Goal: Communication & Community: Answer question/provide support

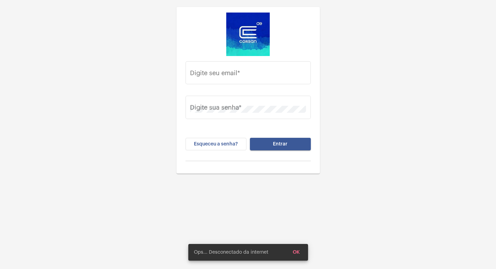
click at [83, 204] on div "Digite seu email * Digite sua senha * Esqueceu a senha? Entrar" at bounding box center [248, 148] width 496 height 296
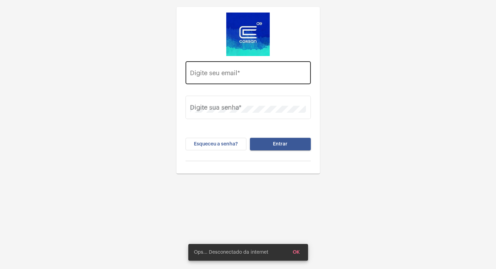
click at [200, 68] on div "Digite seu email *" at bounding box center [248, 72] width 116 height 25
paste input "Vitoria.cruz@operacaocorsan.com.br"
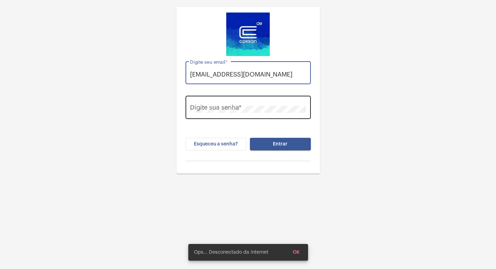
type input "Vitoria.cruz@operacaocorsan.com.br"
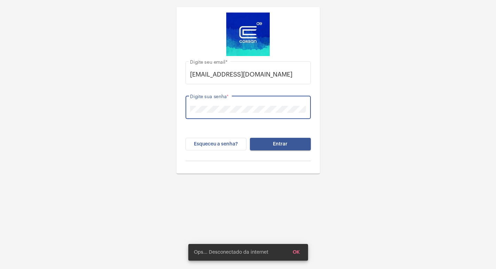
click at [250, 138] on button "Entrar" at bounding box center [280, 144] width 61 height 13
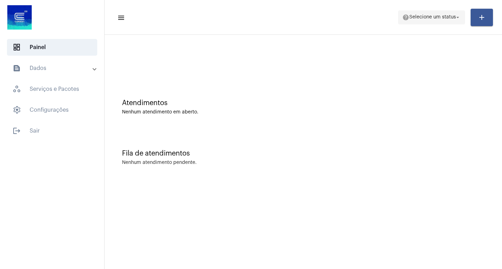
click at [419, 14] on span "help Selecione um status arrow_drop_down" at bounding box center [431, 17] width 59 height 13
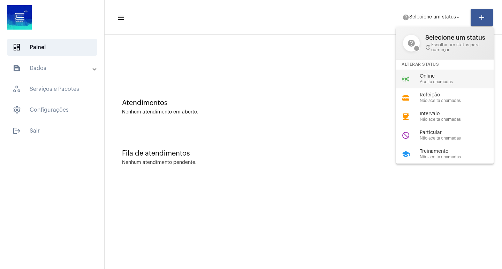
click at [440, 84] on span "Aceita chamadas" at bounding box center [458, 82] width 79 height 5
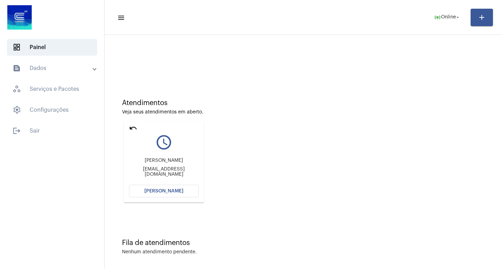
click at [161, 190] on span "[PERSON_NAME]" at bounding box center [163, 191] width 39 height 5
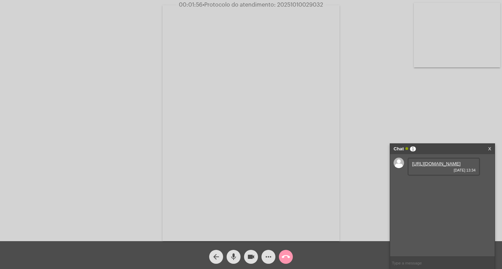
click at [445, 159] on div "https://neft-transfer-bucket.s3.amazonaws.com/temp-f24e0573-80b7-faf4-17c0-94ed…" at bounding box center [443, 167] width 72 height 18
click at [435, 164] on link "https://neft-transfer-bucket.s3.amazonaws.com/temp-f24e0573-80b7-faf4-17c0-94ed…" at bounding box center [436, 163] width 48 height 5
click at [249, 251] on span "videocam" at bounding box center [251, 257] width 8 height 14
click at [249, 251] on span "videocam_off" at bounding box center [251, 257] width 8 height 14
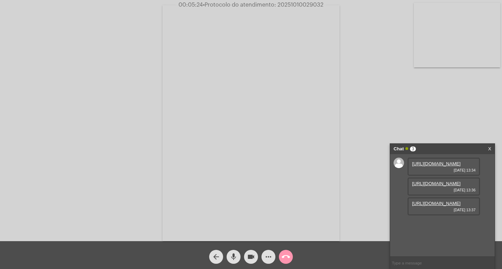
click at [435, 186] on link "https://neft-transfer-bucket.s3.amazonaws.com/temp-c06936a1-af40-d6bb-0771-86fa…" at bounding box center [436, 183] width 48 height 5
click at [437, 226] on link "https://neft-transfer-bucket.s3.amazonaws.com/temp-4c034e9c-a15b-190d-fc56-d4c6…" at bounding box center [436, 223] width 48 height 5
click at [431, 226] on link "https://neft-transfer-bucket.s3.amazonaws.com/temp-4c034e9c-a15b-190d-fc56-d4c6…" at bounding box center [436, 223] width 48 height 5
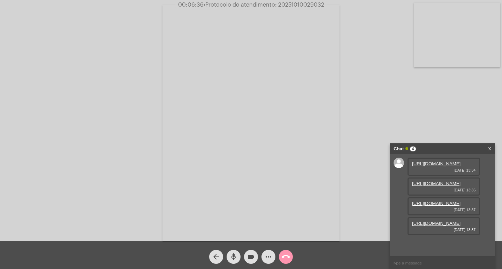
click at [431, 167] on link "https://neft-transfer-bucket.s3.amazonaws.com/temp-f24e0573-80b7-faf4-17c0-94ed…" at bounding box center [436, 163] width 48 height 5
click at [303, 8] on span "00:06:44 • Protocolo do atendimento: 20251010029032" at bounding box center [251, 4] width 152 height 7
click at [298, 2] on span "00:06:45 • Protocolo do atendimento: 20251010029032" at bounding box center [250, 4] width 151 height 7
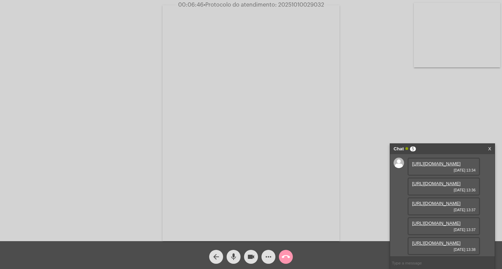
copy span "20251010029032"
click at [426, 263] on input "text" at bounding box center [442, 263] width 105 height 12
paste input "20251010029032"
type input "20251010029032"
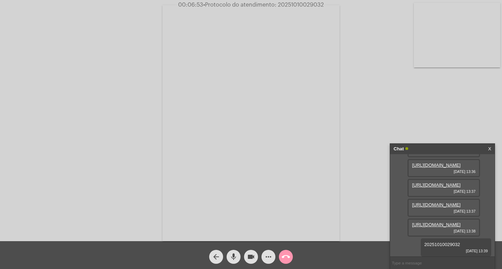
click at [443, 149] on div "Chat" at bounding box center [434, 149] width 83 height 10
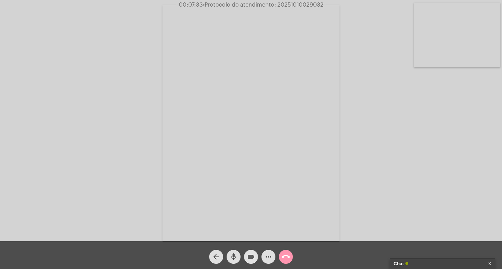
click at [252, 257] on mat-icon "videocam" at bounding box center [251, 257] width 8 height 8
click at [231, 259] on mat-icon "mic" at bounding box center [233, 257] width 8 height 8
click at [288, 256] on mat-icon "call_end" at bounding box center [285, 257] width 8 height 8
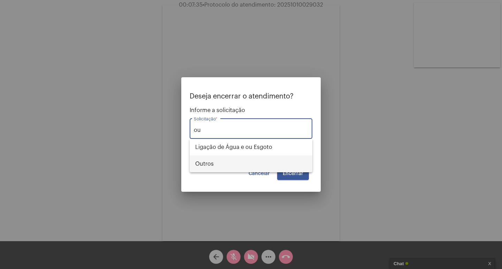
click at [242, 168] on span "Outros" at bounding box center [250, 164] width 111 height 17
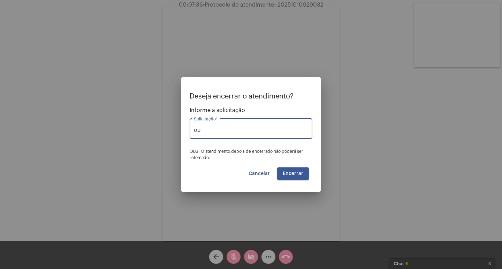
type input "Outros"
click at [283, 170] on button "Encerrar" at bounding box center [293, 174] width 32 height 13
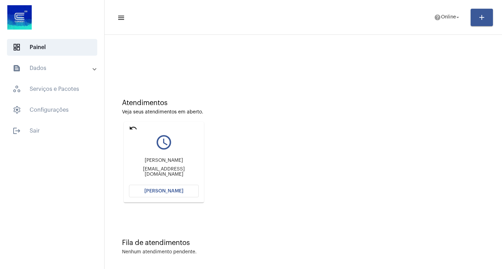
click at [183, 193] on button "[PERSON_NAME]" at bounding box center [164, 191] width 70 height 13
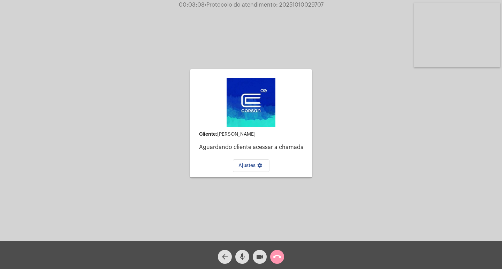
click at [463, 48] on video at bounding box center [457, 35] width 86 height 65
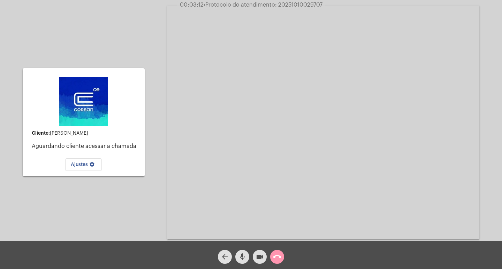
click at [111, 83] on div at bounding box center [84, 102] width 70 height 56
click at [118, 101] on mat-card-content "Cliente: Lucas Aguardando cliente acessar a chamada Ajustes settings" at bounding box center [83, 122] width 111 height 97
click at [126, 117] on mat-card-content "Cliente: Lucas Aguardando cliente acessar a chamada Ajustes settings" at bounding box center [83, 122] width 111 height 97
click at [91, 119] on img at bounding box center [83, 101] width 49 height 49
click at [84, 110] on img at bounding box center [83, 101] width 49 height 49
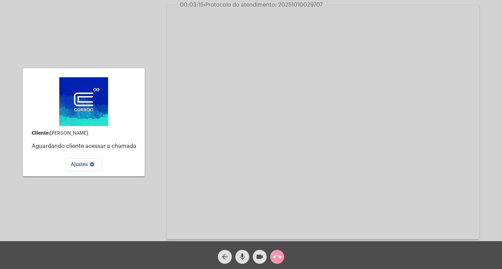
click at [375, 156] on video at bounding box center [323, 123] width 312 height 234
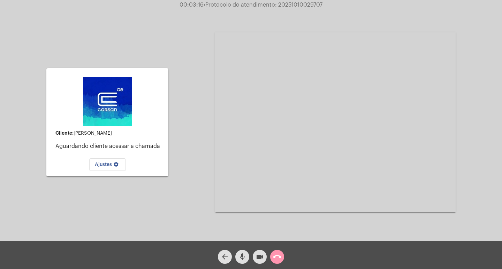
click at [175, 130] on div "Cliente: Lucas Aguardando cliente acessar a chamada Ajustes settings Acessando …" at bounding box center [251, 121] width 500 height 241
click at [141, 129] on mat-card-content "Cliente: Lucas Aguardando cliente acessar a chamada Ajustes settings" at bounding box center [107, 122] width 111 height 97
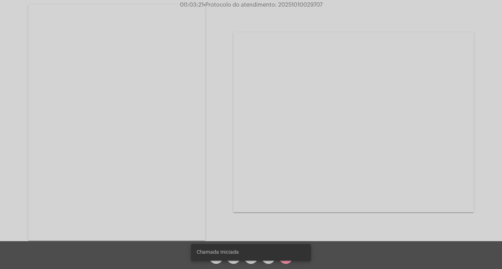
click at [112, 151] on video at bounding box center [116, 123] width 177 height 236
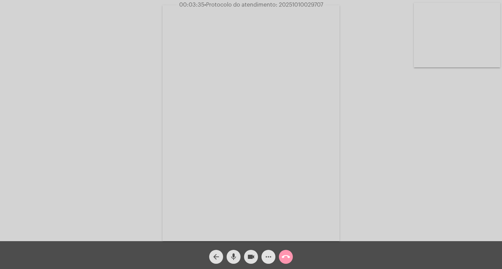
click at [268, 257] on mat-icon "more_horiz" at bounding box center [268, 257] width 8 height 8
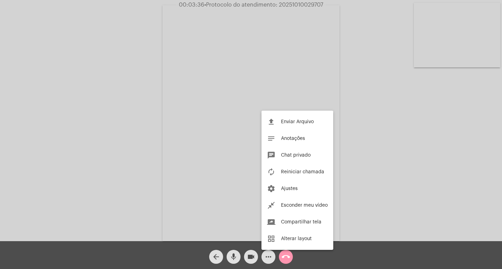
click at [268, 257] on div at bounding box center [251, 134] width 502 height 269
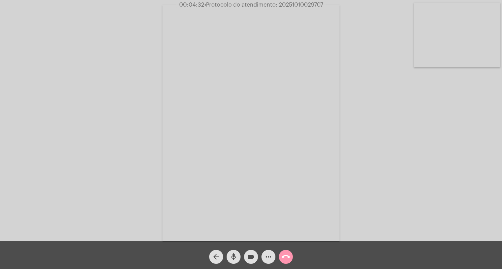
click at [267, 253] on span "more_horiz" at bounding box center [268, 257] width 8 height 14
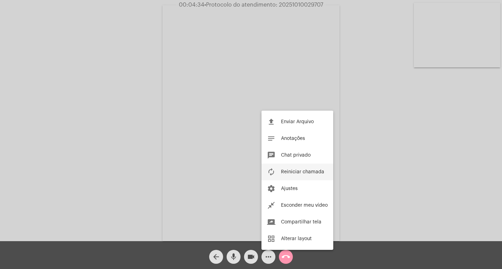
click at [288, 172] on span "Reiniciar chamada" at bounding box center [302, 172] width 43 height 5
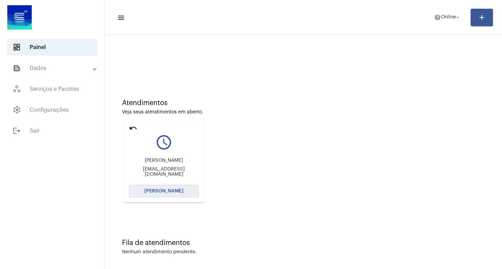
click at [157, 193] on span "[PERSON_NAME]" at bounding box center [163, 191] width 39 height 5
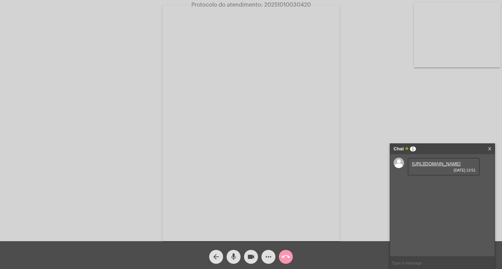
click at [446, 167] on link "[URL][DOMAIN_NAME]" at bounding box center [436, 163] width 48 height 5
click at [454, 196] on div "[URL][DOMAIN_NAME] [DATE] 13:51" at bounding box center [443, 187] width 72 height 18
click at [434, 186] on link "[URL][DOMAIN_NAME]" at bounding box center [436, 183] width 48 height 5
click at [430, 186] on link "[URL][DOMAIN_NAME]" at bounding box center [436, 183] width 48 height 5
click at [246, 255] on button "videocam" at bounding box center [251, 257] width 14 height 14
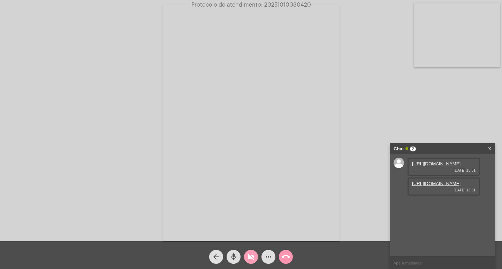
click at [246, 255] on button "videocam_off" at bounding box center [251, 257] width 14 height 14
click at [250, 257] on mat-icon "videocam" at bounding box center [251, 257] width 8 height 8
click at [236, 255] on mat-icon "mic" at bounding box center [233, 257] width 8 height 8
click at [235, 260] on mat-icon "mic_off" at bounding box center [233, 257] width 8 height 8
click at [251, 258] on mat-icon "videocam_off" at bounding box center [251, 257] width 8 height 8
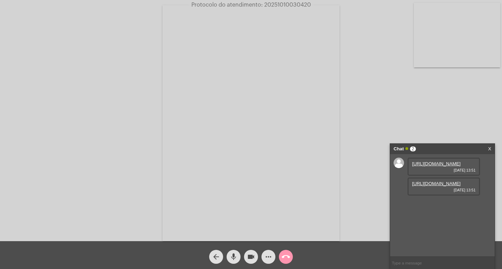
click at [271, 6] on span "Protocolo do atendimento: 20251010030420" at bounding box center [250, 5] width 119 height 6
copy span "20251010030420"
click at [406, 265] on input "text" at bounding box center [442, 263] width 105 height 12
paste input "20251010030420"
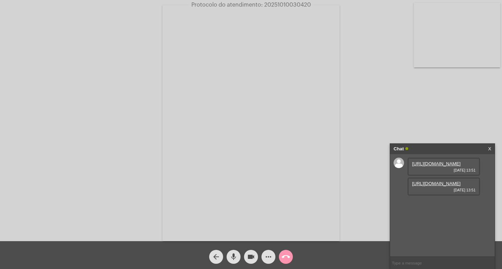
type input "20251010030420"
drag, startPoint x: 423, startPoint y: 233, endPoint x: 462, endPoint y: 234, distance: 38.7
click at [462, 216] on div "20251010030420 [DATE] 13:58" at bounding box center [455, 207] width 70 height 18
click at [466, 216] on div "20251010030420 [DATE] 13:58" at bounding box center [455, 207] width 70 height 18
click at [439, 151] on div "Chat" at bounding box center [434, 149] width 83 height 10
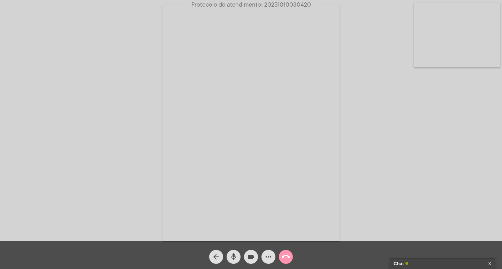
click at [286, 142] on video at bounding box center [250, 123] width 177 height 236
click at [183, 164] on video at bounding box center [116, 123] width 177 height 236
click at [252, 252] on span "videocam" at bounding box center [251, 257] width 8 height 14
click at [234, 250] on span "mic" at bounding box center [233, 257] width 8 height 14
click at [282, 256] on mat-icon "call_end" at bounding box center [285, 257] width 8 height 8
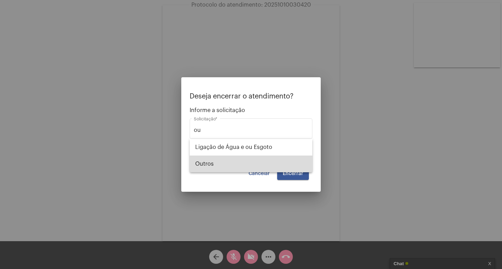
click at [271, 167] on span "Outros" at bounding box center [250, 164] width 111 height 17
type input "Outros"
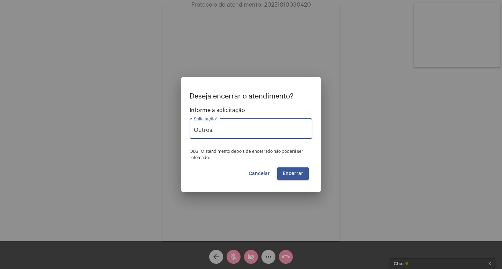
click at [282, 169] on button "Encerrar" at bounding box center [293, 174] width 32 height 13
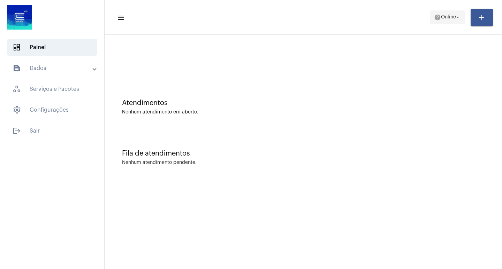
click at [447, 15] on span "Online" at bounding box center [448, 17] width 15 height 5
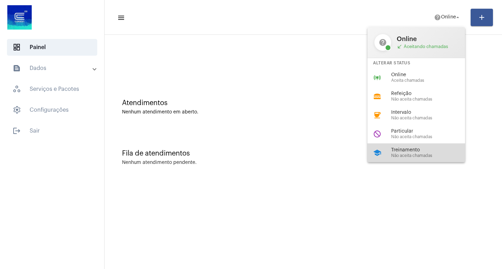
click at [427, 154] on span "Não aceita chamadas" at bounding box center [430, 156] width 79 height 5
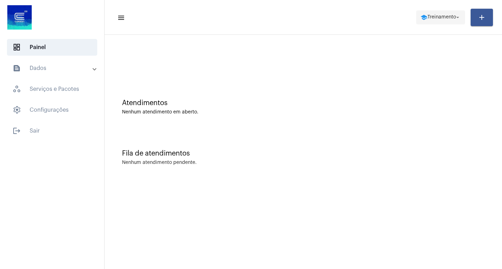
click at [446, 23] on span "school Treinamento arrow_drop_down" at bounding box center [440, 17] width 40 height 13
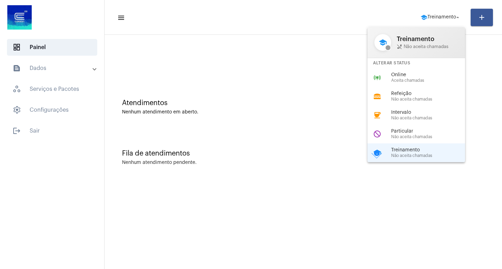
drag, startPoint x: 387, startPoint y: 73, endPoint x: 281, endPoint y: 11, distance: 123.3
click at [387, 73] on div "online_prediction Online Aceita chamadas" at bounding box center [421, 77] width 109 height 19
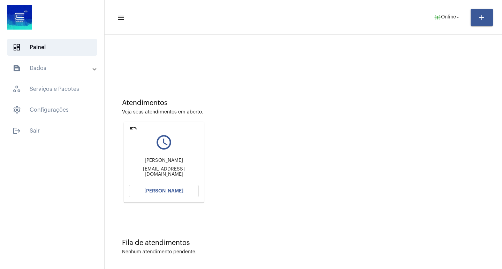
click at [176, 188] on button "[PERSON_NAME]" at bounding box center [164, 191] width 70 height 13
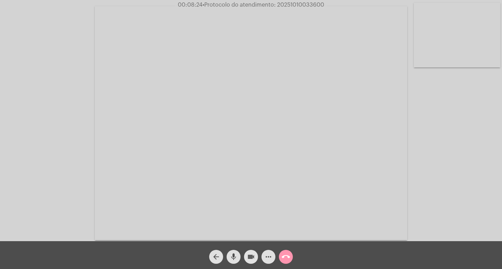
click at [248, 261] on mat-icon "videocam" at bounding box center [251, 257] width 8 height 8
click at [248, 261] on mat-icon "videocam_off" at bounding box center [251, 257] width 8 height 8
click at [247, 258] on mat-icon "videocam" at bounding box center [251, 257] width 8 height 8
click at [247, 258] on mat-icon "videocam_off" at bounding box center [251, 257] width 8 height 8
click at [247, 262] on span "videocam" at bounding box center [251, 257] width 8 height 14
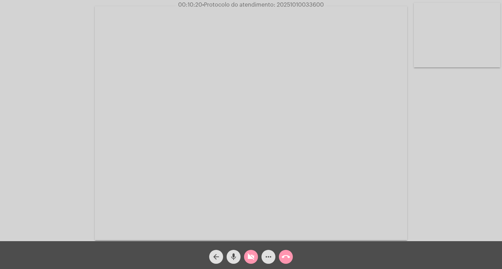
click at [247, 251] on span "videocam_off" at bounding box center [251, 257] width 8 height 14
click at [253, 252] on span "videocam" at bounding box center [251, 257] width 8 height 14
click at [230, 253] on mat-icon "mic" at bounding box center [233, 257] width 8 height 8
click at [231, 254] on mat-icon "mic_off" at bounding box center [233, 257] width 8 height 8
click at [247, 259] on mat-icon "videocam_off" at bounding box center [251, 257] width 8 height 8
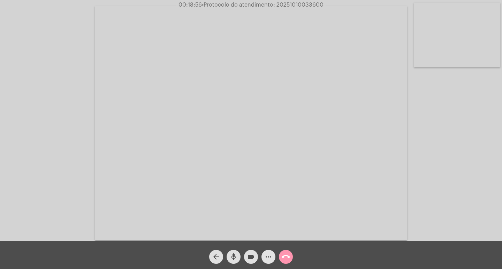
click at [265, 253] on span "more_horiz" at bounding box center [268, 257] width 8 height 14
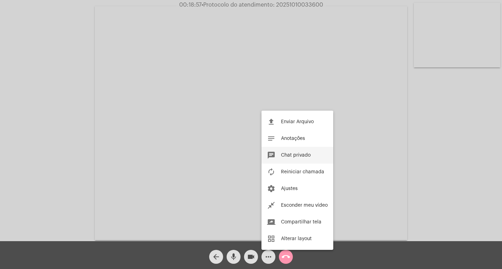
click at [284, 150] on button "chat Chat privado" at bounding box center [297, 155] width 72 height 17
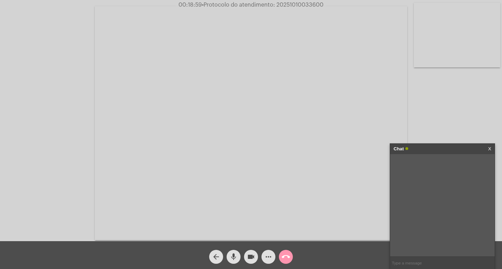
click at [292, 6] on span "• Protocolo do atendimento: 20251010033600" at bounding box center [263, 5] width 122 height 6
copy span "20251010033600"
click at [433, 260] on input "text" at bounding box center [442, 263] width 105 height 12
paste input "20251010033600"
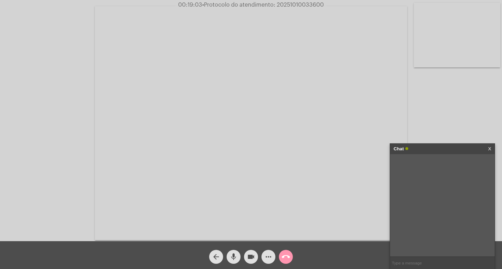
type input "20251010033600"
click at [431, 263] on input "20251010033600" at bounding box center [442, 263] width 105 height 12
click at [430, 150] on div "Chat" at bounding box center [434, 149] width 83 height 10
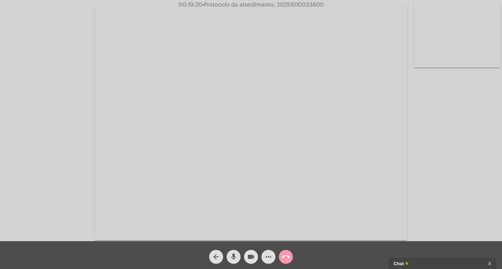
click at [250, 256] on mat-icon "videocam" at bounding box center [251, 257] width 8 height 8
click at [237, 252] on span "mic" at bounding box center [233, 257] width 8 height 14
click at [284, 258] on mat-icon "call_end" at bounding box center [285, 257] width 8 height 8
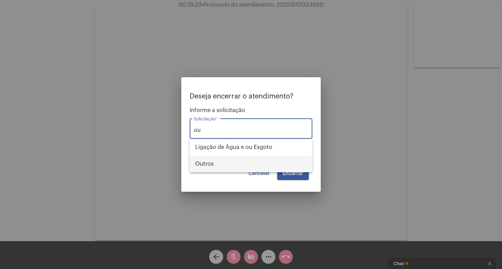
click at [261, 168] on span "Outros" at bounding box center [250, 164] width 111 height 17
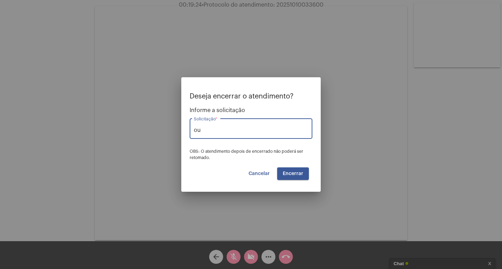
type input "Outros"
click at [288, 173] on span "Encerrar" at bounding box center [293, 173] width 21 height 5
